Goal: Task Accomplishment & Management: Manage account settings

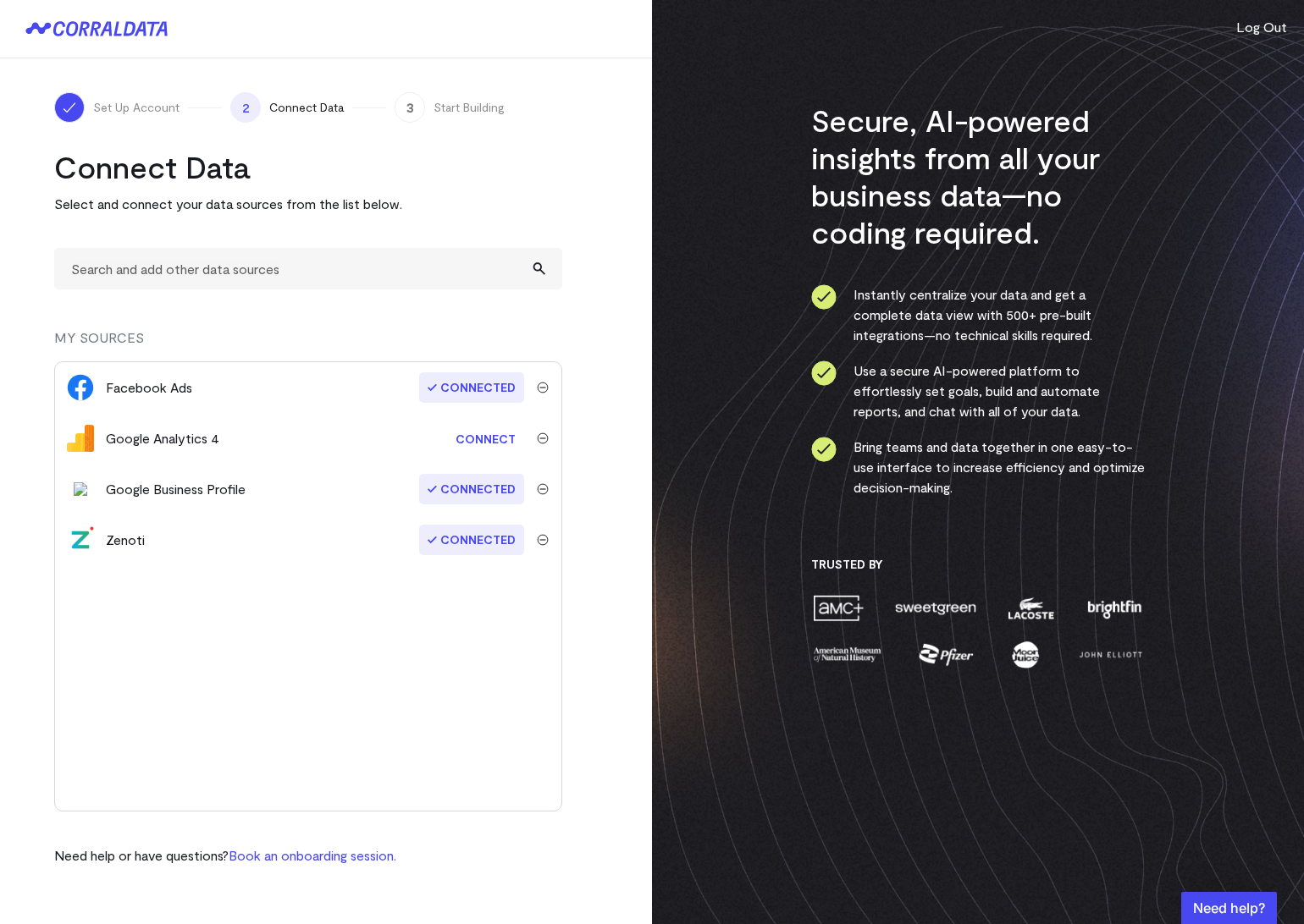
click at [542, 487] on img "submit" at bounding box center [543, 489] width 12 height 12
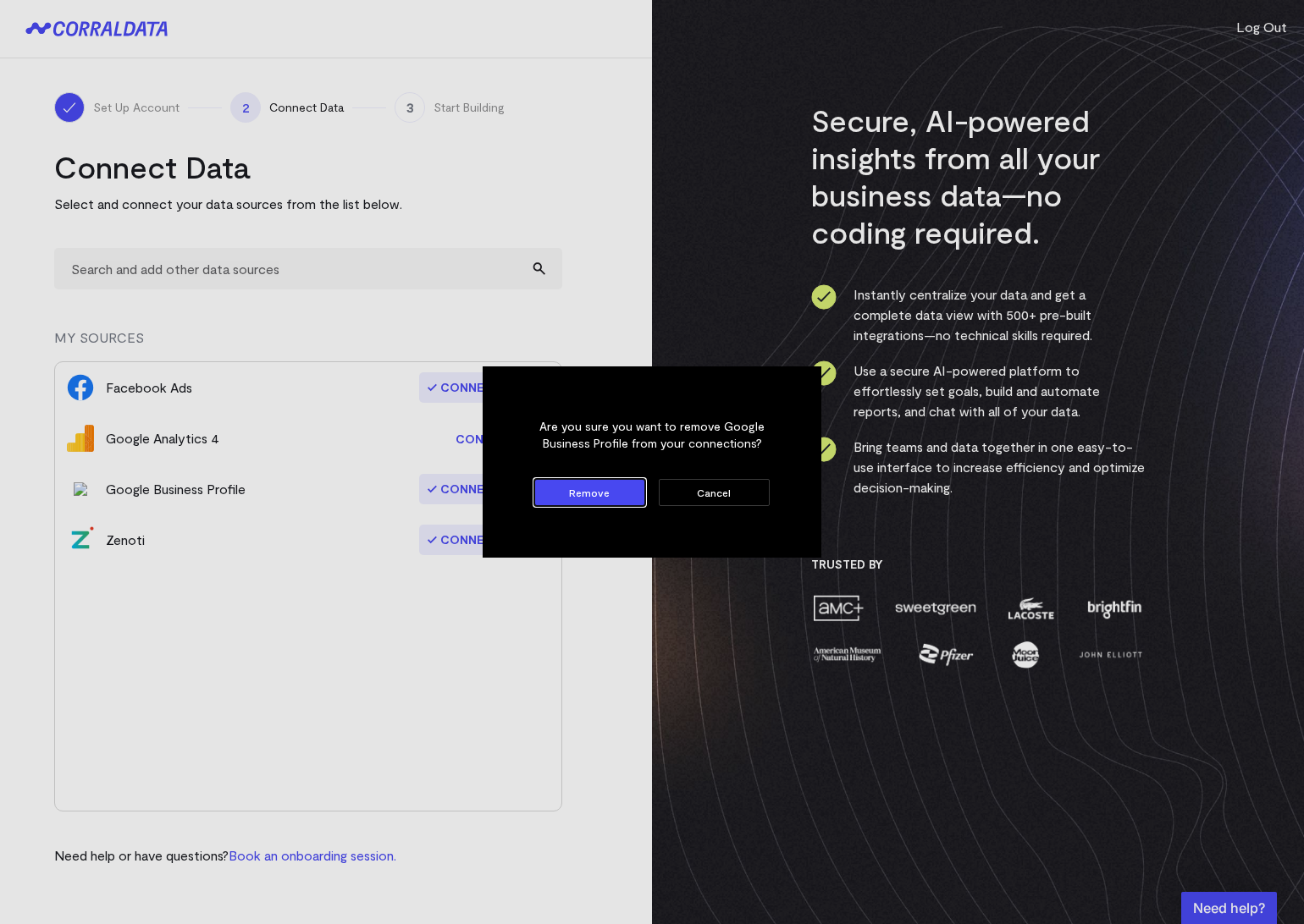
click at [556, 489] on button "Remove" at bounding box center [590, 493] width 111 height 27
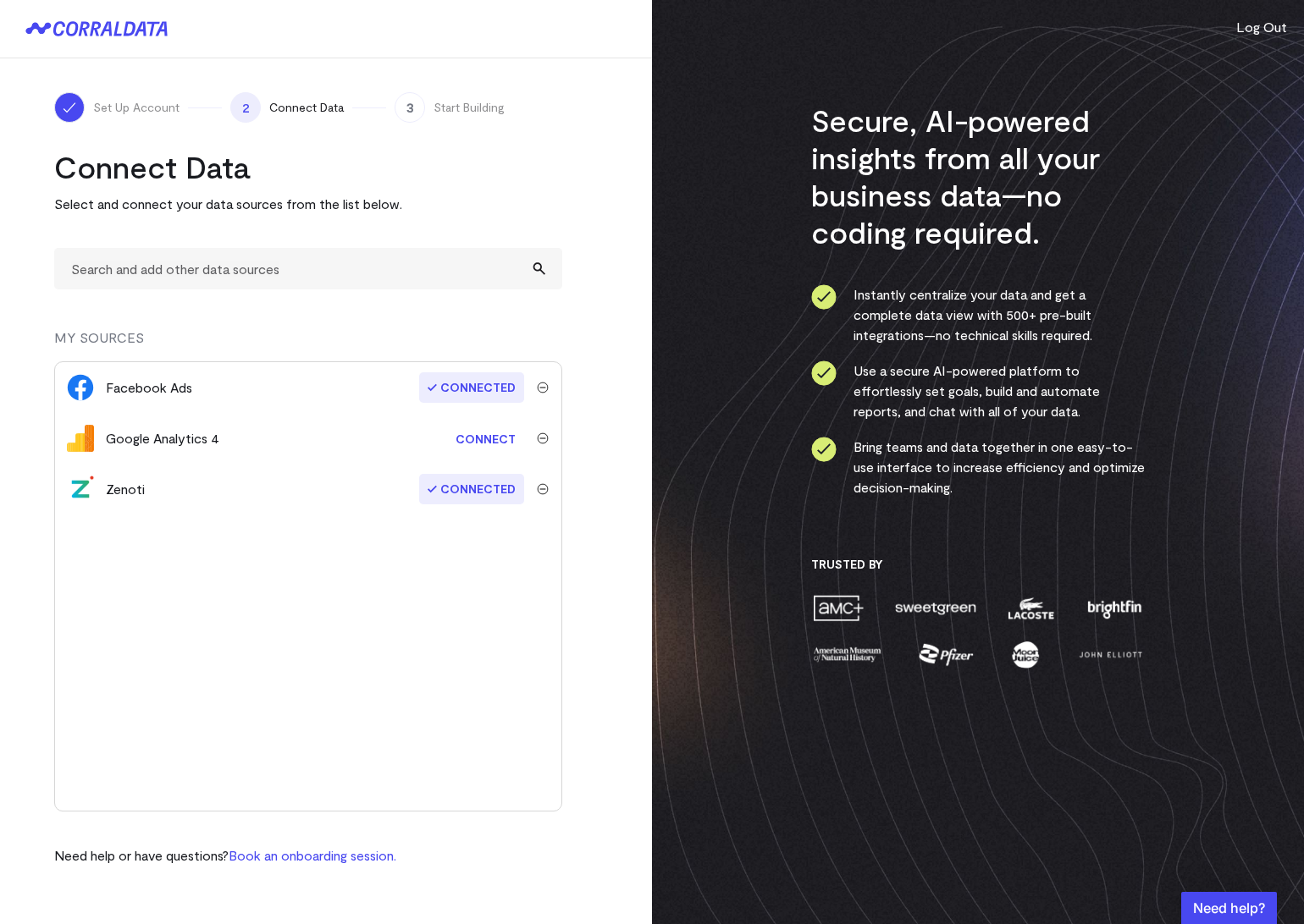
click at [545, 382] on img "submit" at bounding box center [543, 388] width 12 height 12
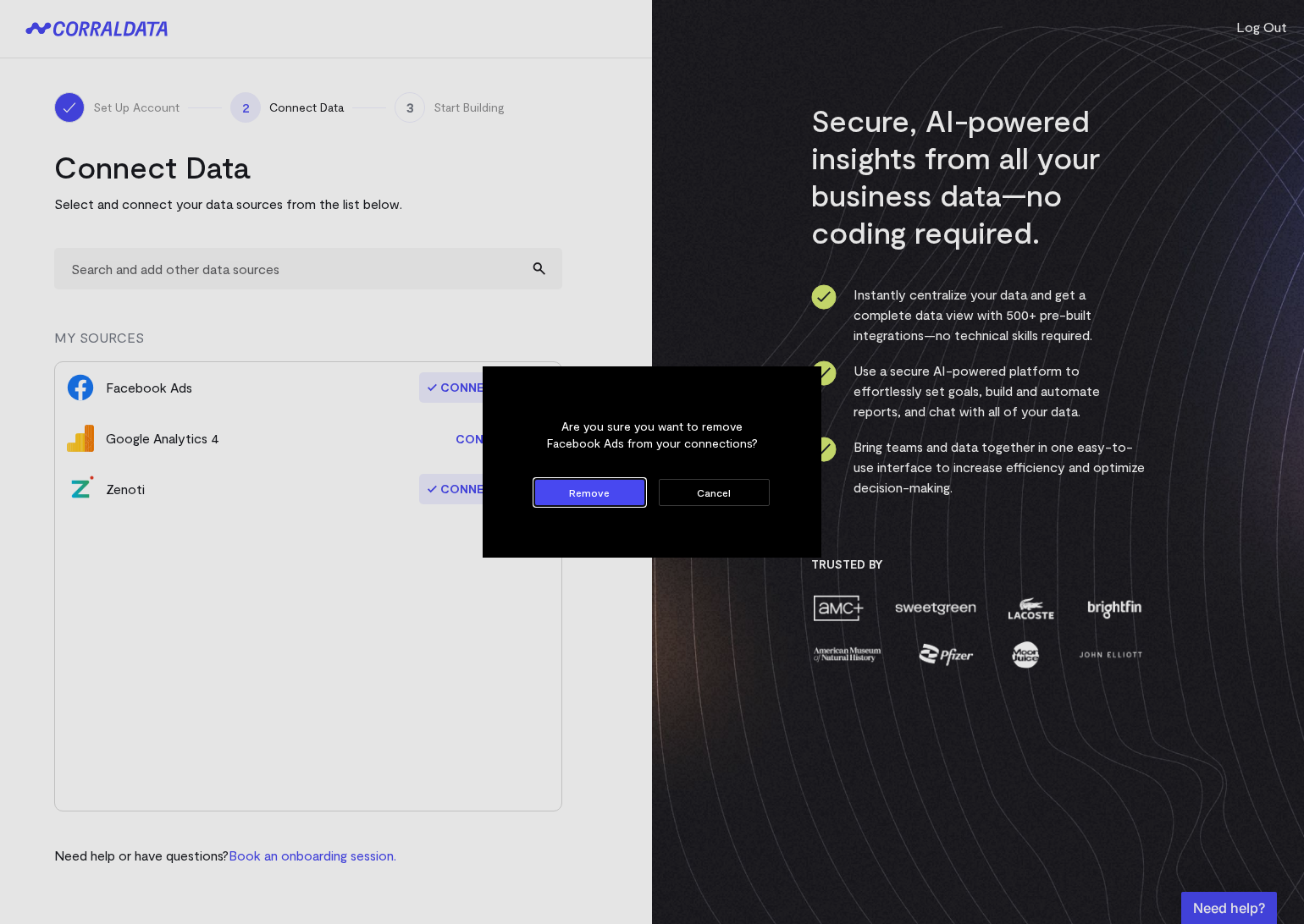
click at [568, 488] on button "Remove" at bounding box center [590, 493] width 111 height 27
